Goal: Task Accomplishment & Management: Complete application form

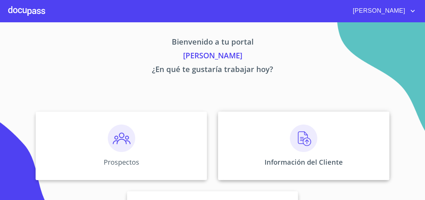
click at [304, 136] on img at bounding box center [303, 137] width 27 height 27
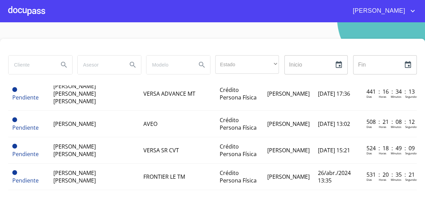
scroll to position [560, 0]
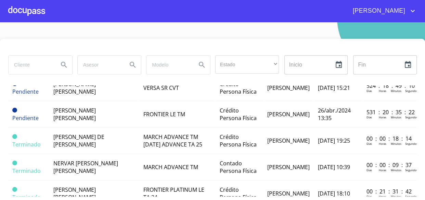
click at [82, 159] on span "NERVAR [PERSON_NAME] [PERSON_NAME]" at bounding box center [85, 166] width 65 height 15
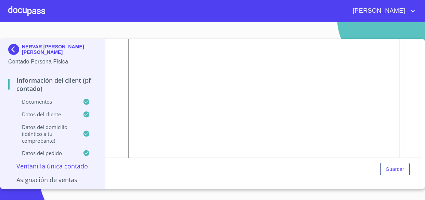
scroll to position [93, 0]
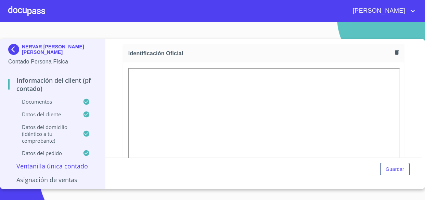
click at [394, 51] on icon "button" at bounding box center [397, 52] width 7 height 7
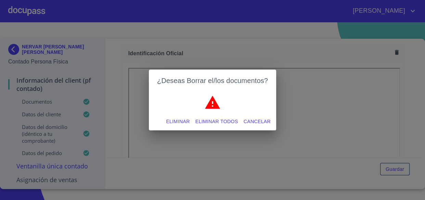
click at [334, 60] on div "¿Deseas Borrar el/los documentos? Eliminar Eliminar todos Cancelar" at bounding box center [212, 100] width 425 height 200
click at [262, 123] on span "Cancelar" at bounding box center [257, 121] width 27 height 9
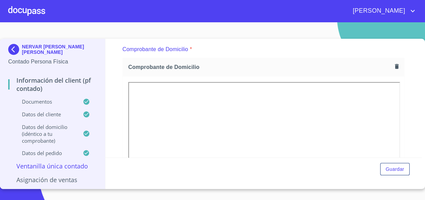
scroll to position [373, 0]
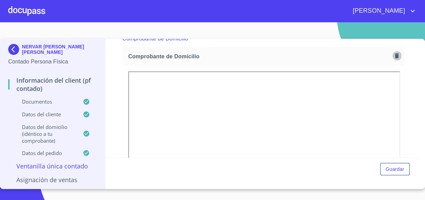
click at [394, 53] on icon "button" at bounding box center [397, 55] width 7 height 7
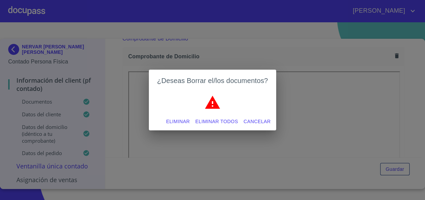
click at [182, 121] on span "Eliminar" at bounding box center [178, 121] width 24 height 9
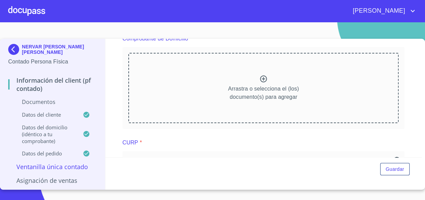
click at [260, 79] on icon at bounding box center [264, 79] width 8 height 8
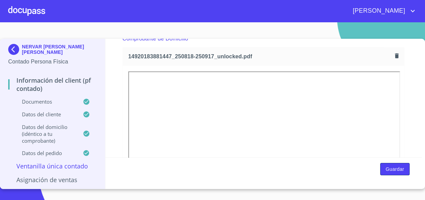
click at [393, 171] on span "Guardar" at bounding box center [395, 169] width 18 height 9
